Goal: Information Seeking & Learning: Learn about a topic

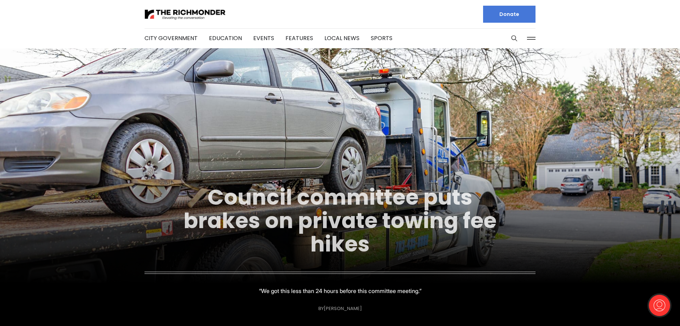
click at [276, 197] on link "Council committee puts brakes on private towing fee hikes" at bounding box center [340, 220] width 313 height 77
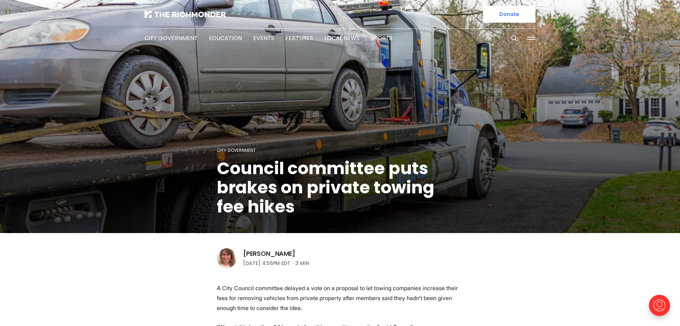
scroll to position [145, 0]
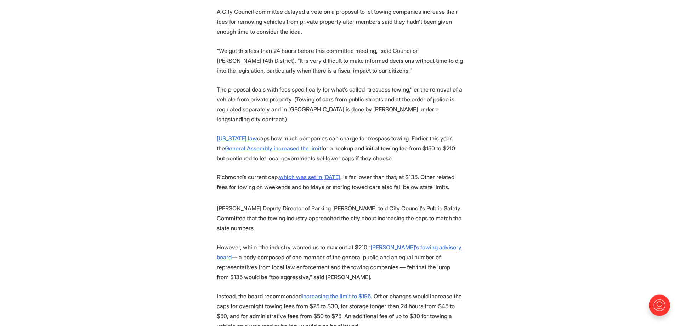
scroll to position [289, 0]
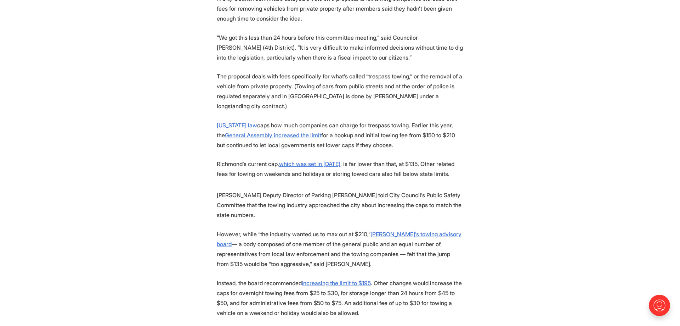
click at [204, 128] on section "A City Council committee delayed a vote on a proposal to let towing companies i…" at bounding box center [340, 249] width 680 height 511
drag, startPoint x: 204, startPoint y: 128, endPoint x: 190, endPoint y: 121, distance: 16.3
click at [201, 126] on section "A City Council committee delayed a vote on a proposal to let towing companies i…" at bounding box center [340, 249] width 680 height 511
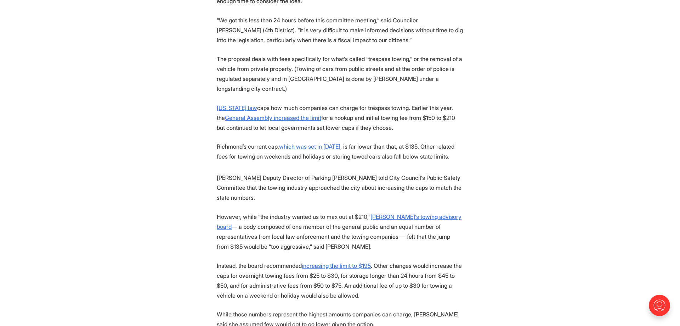
scroll to position [325, 0]
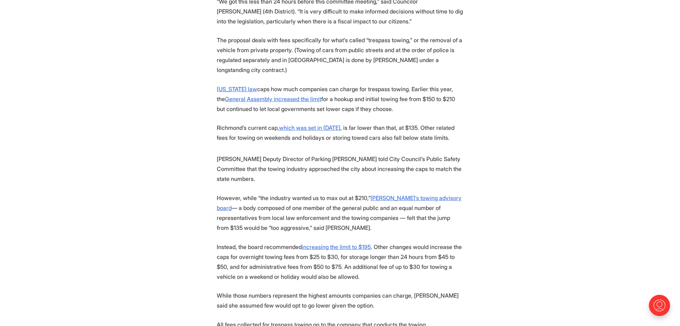
click at [224, 125] on p "Richmond’s current cap, which was set in 2017 , is far lower than that, at $135…" at bounding box center [340, 133] width 247 height 20
click at [212, 147] on section "A City Council committee delayed a vote on a proposal to let towing companies i…" at bounding box center [340, 212] width 680 height 511
click at [229, 161] on p "Richmond Deputy Director of Parking Lynne Lancaster told City Council’s Public …" at bounding box center [340, 169] width 247 height 30
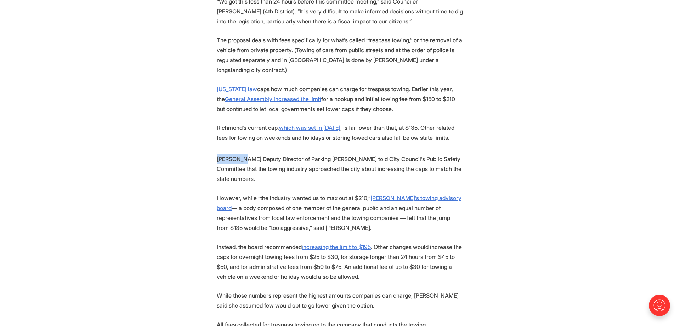
click at [229, 161] on p "Richmond Deputy Director of Parking Lynne Lancaster told City Council’s Public …" at bounding box center [340, 169] width 247 height 30
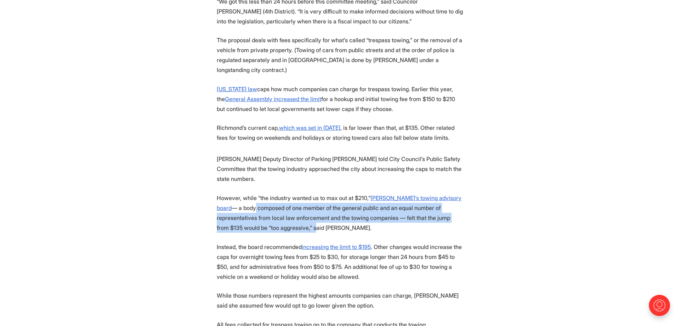
drag, startPoint x: 258, startPoint y: 207, endPoint x: 308, endPoint y: 223, distance: 52.2
click at [319, 226] on p "However, while “the industry wanted us to max out at $210,” Richmond’s towing a…" at bounding box center [340, 213] width 247 height 40
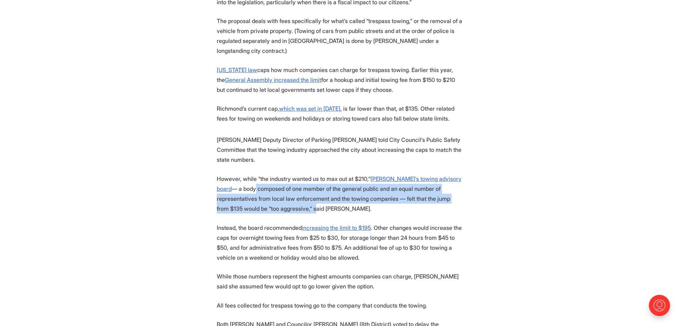
scroll to position [361, 0]
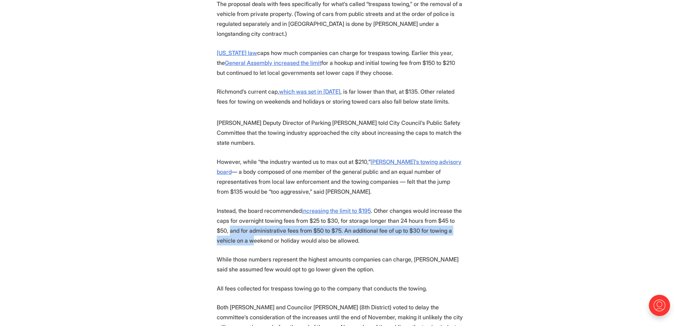
drag, startPoint x: 282, startPoint y: 231, endPoint x: 308, endPoint y: 236, distance: 26.3
click at [308, 236] on p "Instead, the board recommended increasing the limit to $195 . Other changes wou…" at bounding box center [340, 226] width 247 height 40
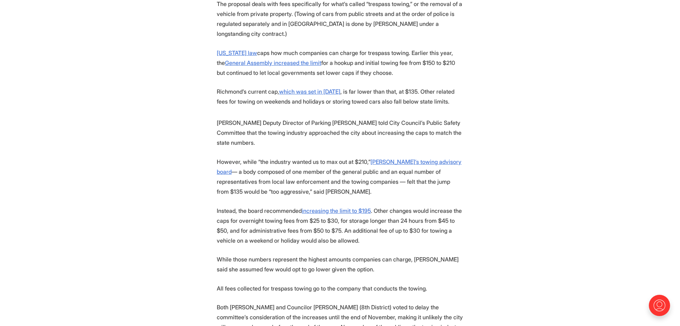
click at [218, 209] on p "Instead, the board recommended increasing the limit to $195 . Other changes wou…" at bounding box center [340, 226] width 247 height 40
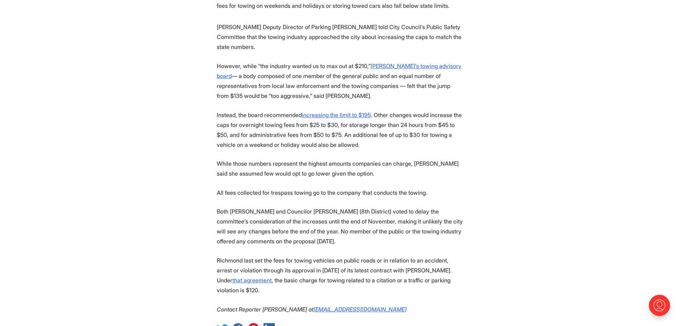
scroll to position [470, 0]
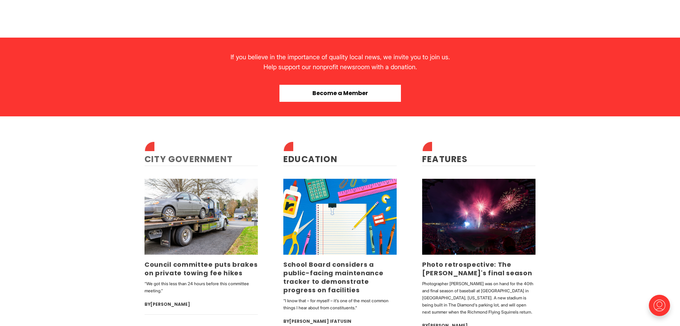
scroll to position [1446, 0]
